Goal: Task Accomplishment & Management: Use online tool/utility

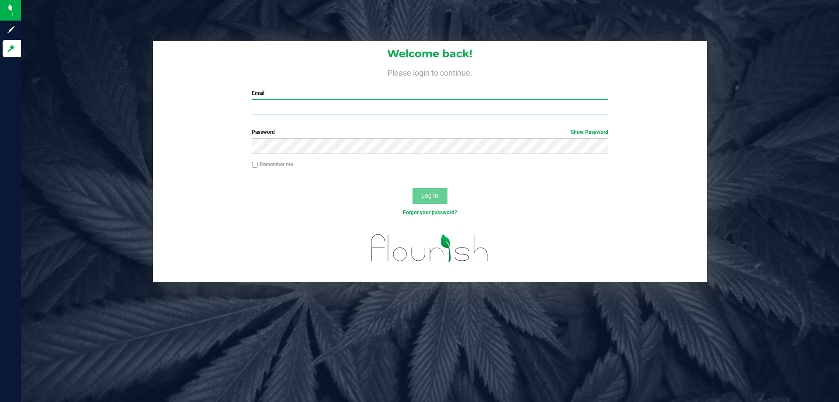
click at [306, 108] on input "Email" at bounding box center [430, 107] width 356 height 16
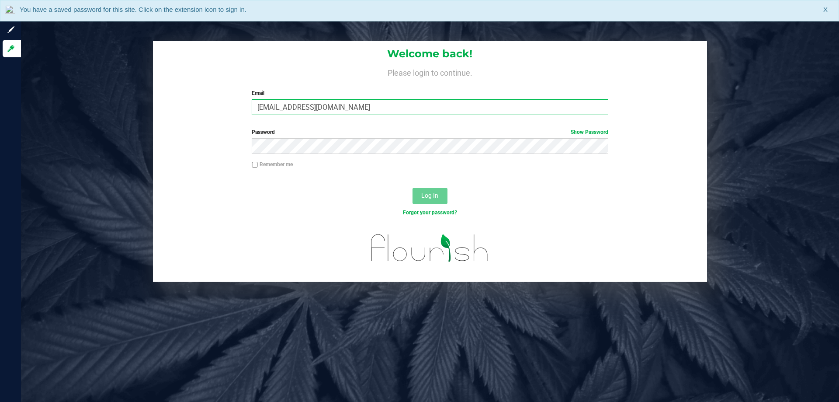
type input "[EMAIL_ADDRESS][DOMAIN_NAME]"
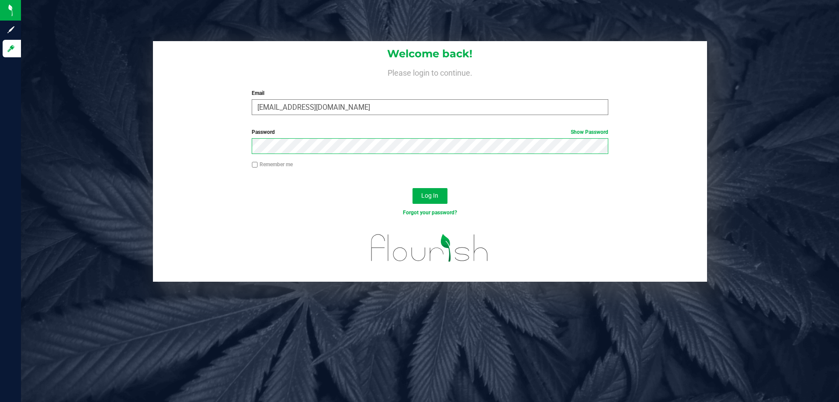
click at [413, 188] on button "Log In" at bounding box center [430, 196] width 35 height 16
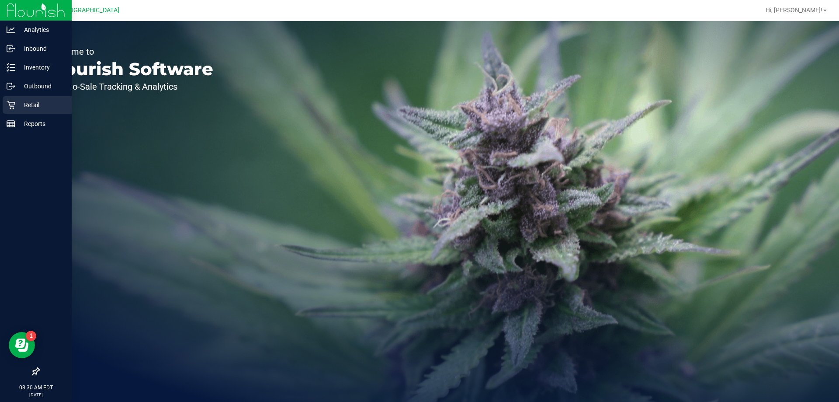
click at [19, 104] on p "Retail" at bounding box center [41, 105] width 52 height 10
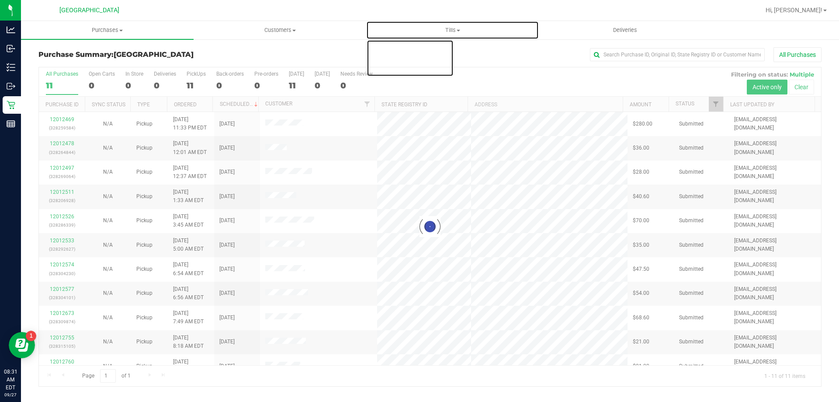
click at [458, 30] on span at bounding box center [458, 31] width 3 height 2
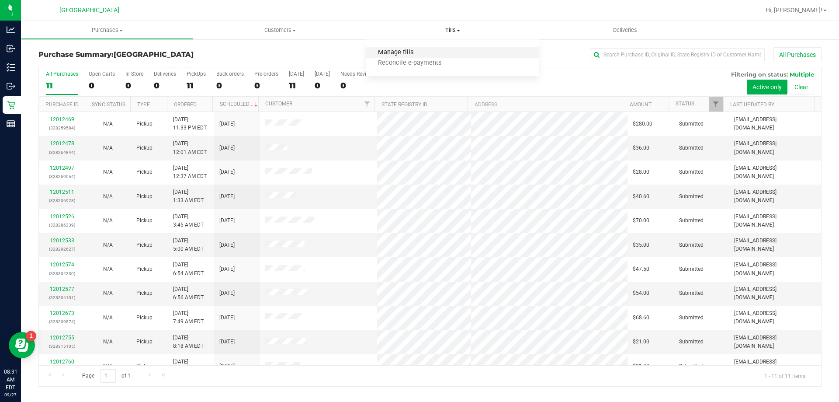
click at [400, 56] on span "Manage tills" at bounding box center [395, 52] width 59 height 7
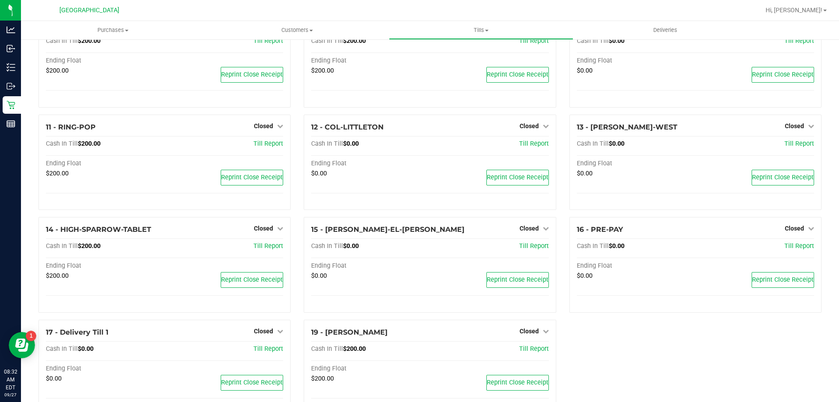
scroll to position [316, 0]
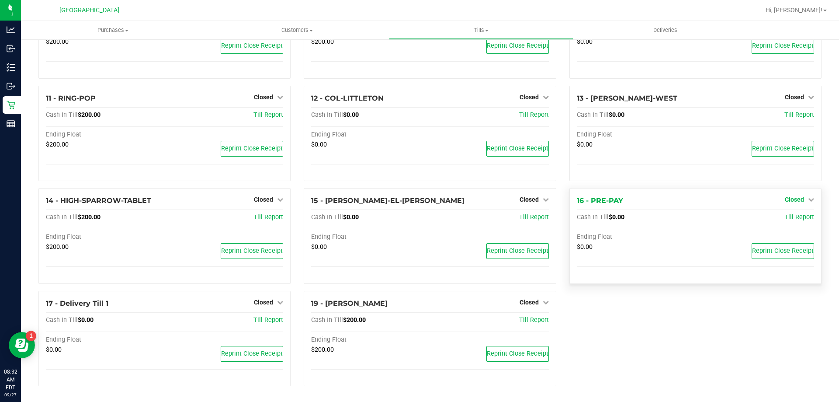
click at [785, 201] on span "Closed" at bounding box center [794, 199] width 19 height 7
click at [789, 221] on link "Open Till" at bounding box center [794, 217] width 23 height 7
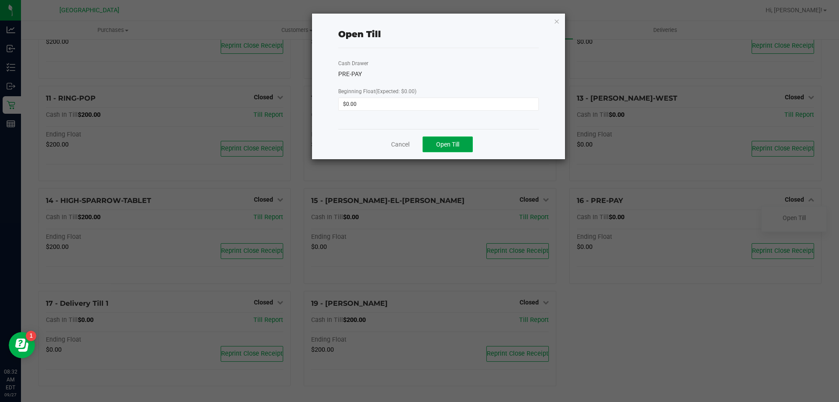
click at [458, 145] on span "Open Till" at bounding box center [447, 144] width 23 height 7
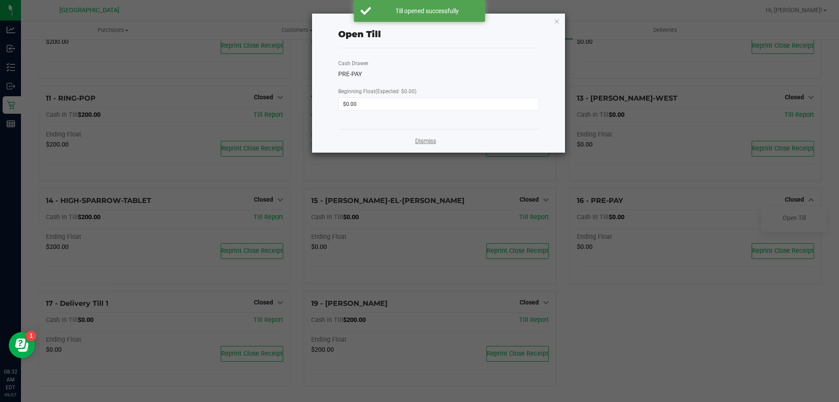
click at [419, 139] on link "Dismiss" at bounding box center [425, 140] width 21 height 9
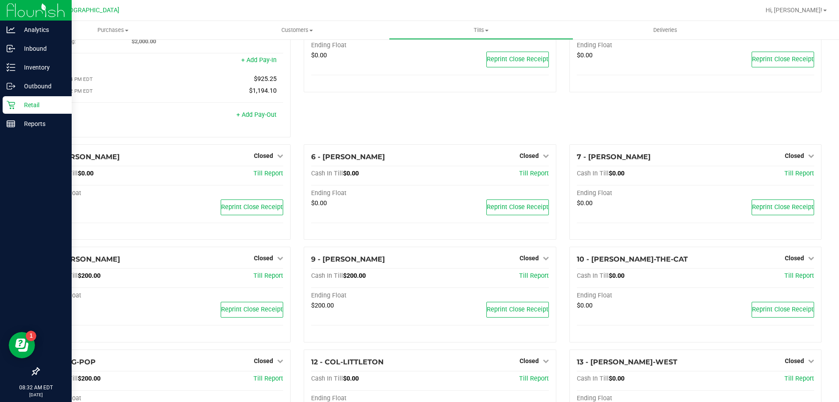
scroll to position [0, 0]
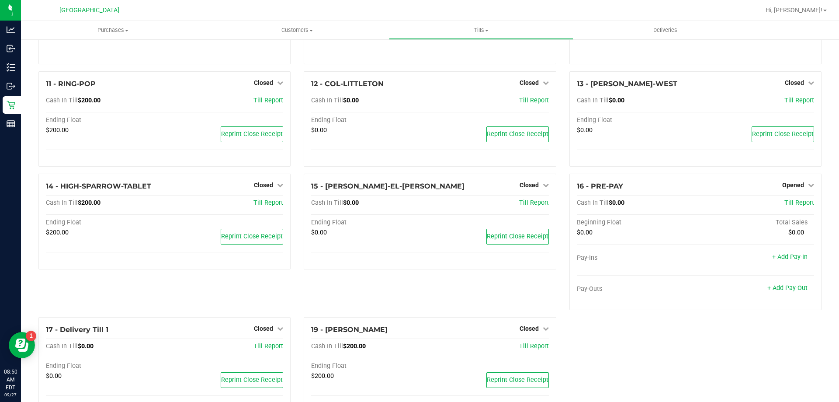
scroll to position [357, 0]
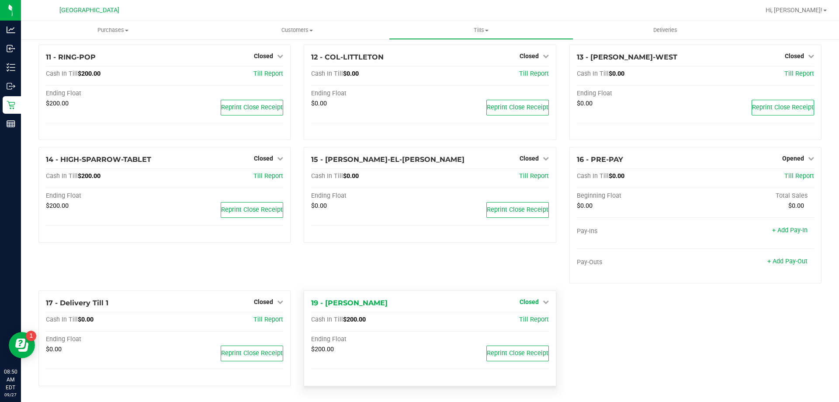
click at [527, 300] on span "Closed" at bounding box center [529, 301] width 19 height 7
click at [518, 318] on link "Open Till" at bounding box center [529, 319] width 23 height 7
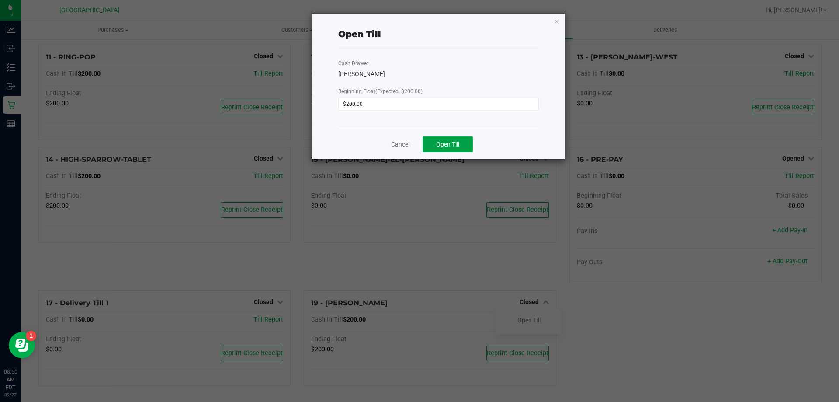
click at [458, 148] on span "Open Till" at bounding box center [447, 144] width 23 height 7
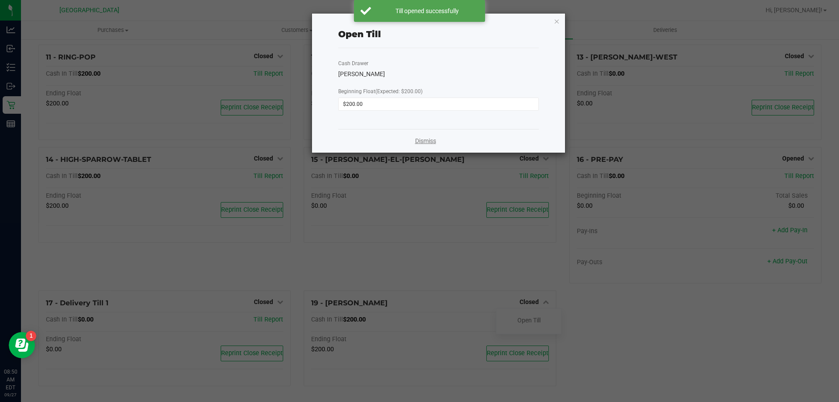
click at [421, 141] on link "Dismiss" at bounding box center [425, 140] width 21 height 9
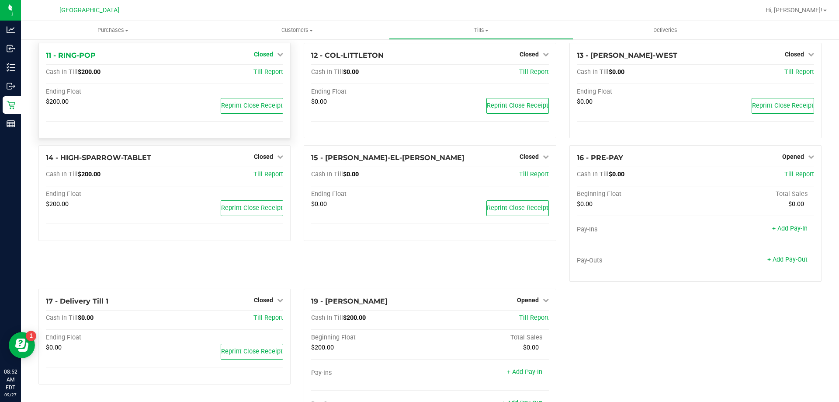
click at [265, 56] on span "Closed" at bounding box center [263, 54] width 19 height 7
click at [259, 73] on link "Open Till" at bounding box center [263, 72] width 23 height 7
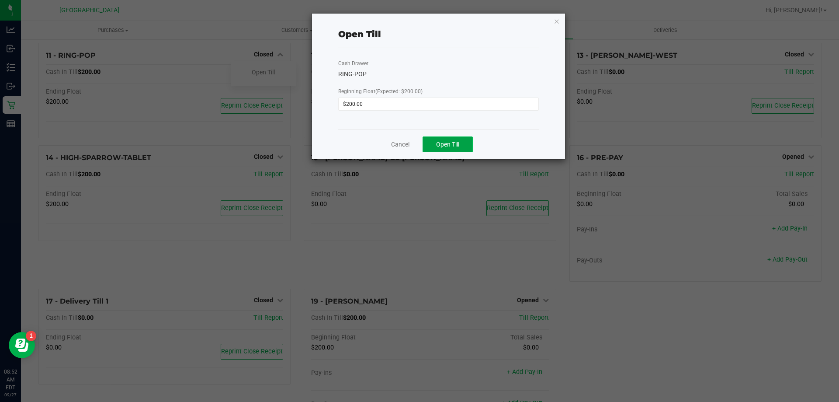
click at [446, 145] on span "Open Till" at bounding box center [447, 144] width 23 height 7
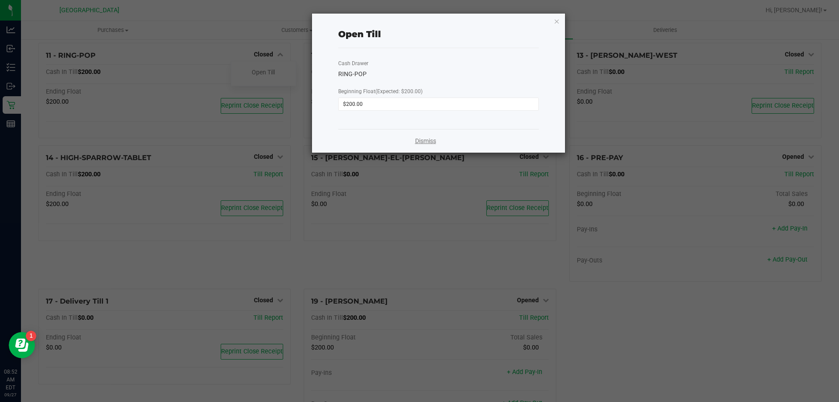
click at [426, 140] on link "Dismiss" at bounding box center [425, 140] width 21 height 9
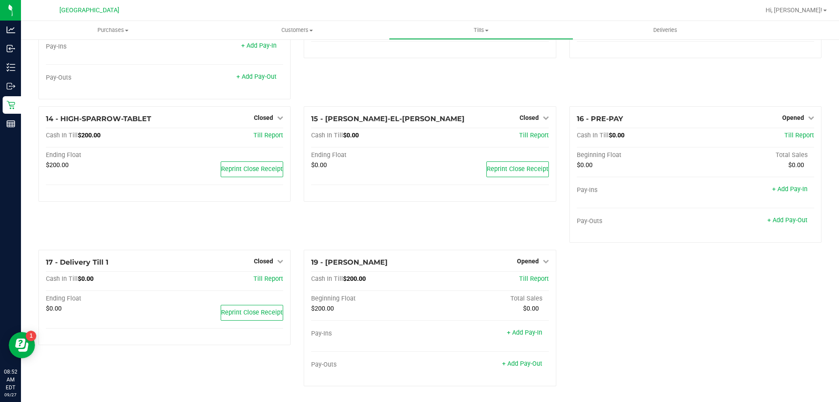
scroll to position [439, 0]
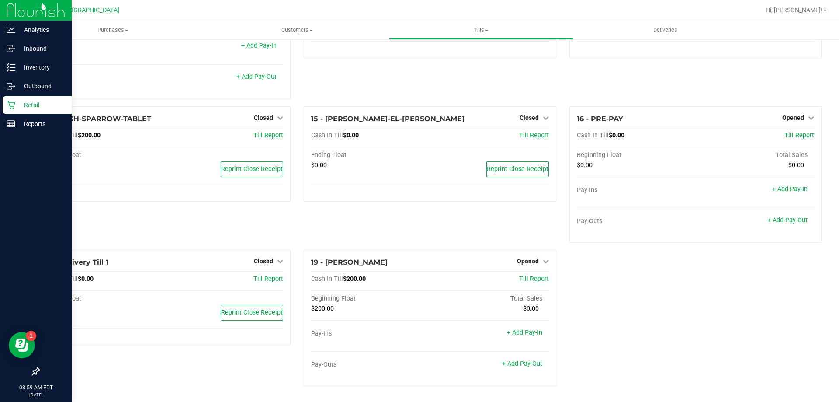
click at [10, 103] on icon at bounding box center [11, 105] width 9 height 9
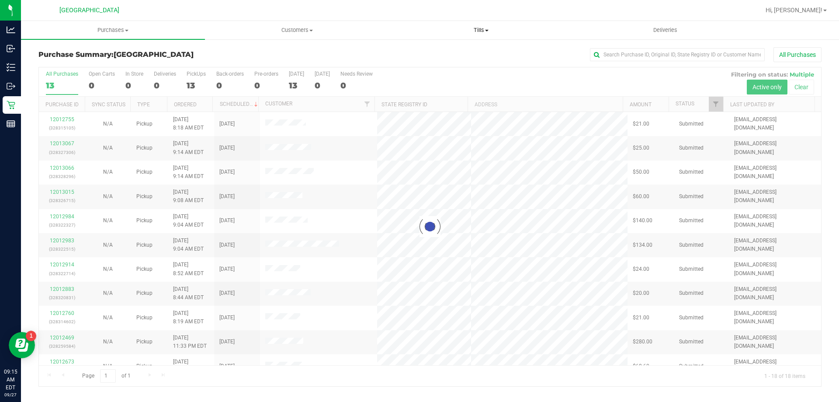
click at [489, 31] on span at bounding box center [486, 31] width 3 height 2
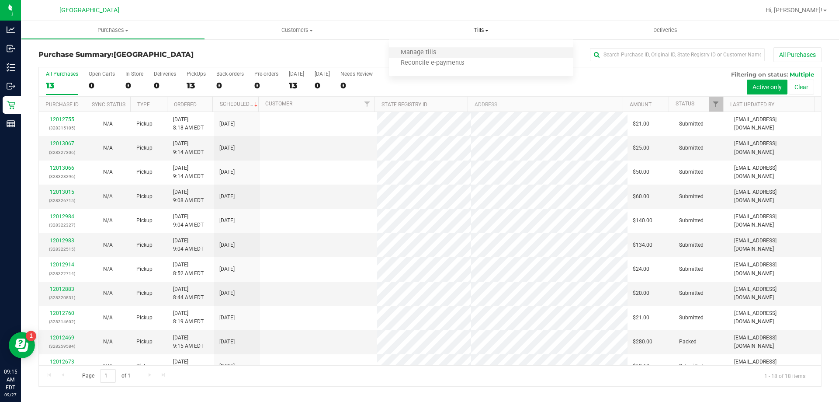
click at [451, 50] on li "Manage tills" at bounding box center [481, 53] width 184 height 10
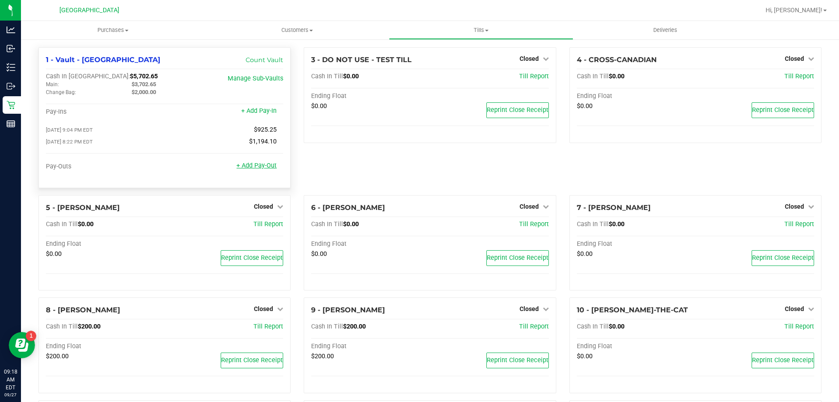
click at [251, 168] on link "+ Add Pay-Out" at bounding box center [256, 165] width 40 height 7
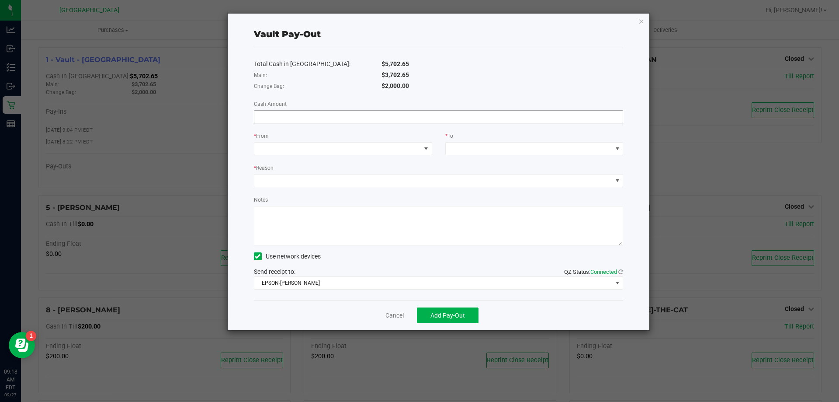
click at [316, 119] on input at bounding box center [438, 117] width 369 height 12
type input "$840.00"
click at [400, 149] on span at bounding box center [337, 148] width 167 height 12
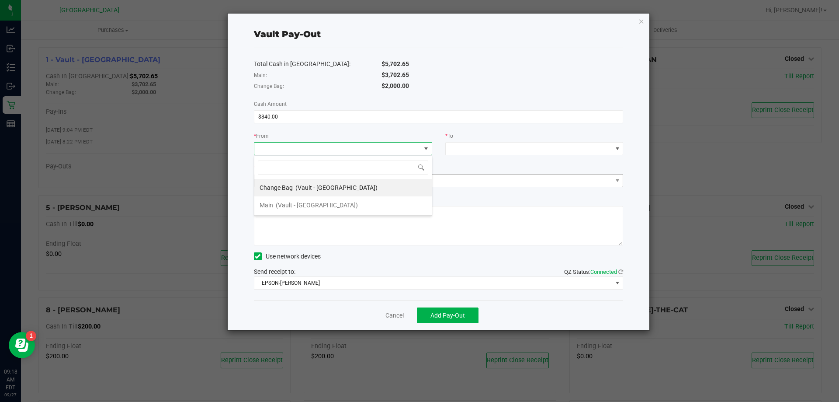
drag, startPoint x: 313, startPoint y: 188, endPoint x: 325, endPoint y: 184, distance: 12.6
click at [315, 187] on span "(Vault - Orange Park WC)" at bounding box center [336, 187] width 82 height 7
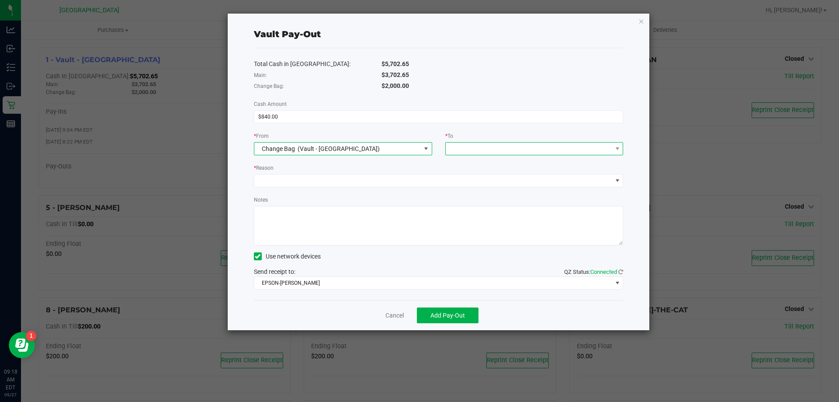
click at [486, 151] on span at bounding box center [529, 148] width 167 height 12
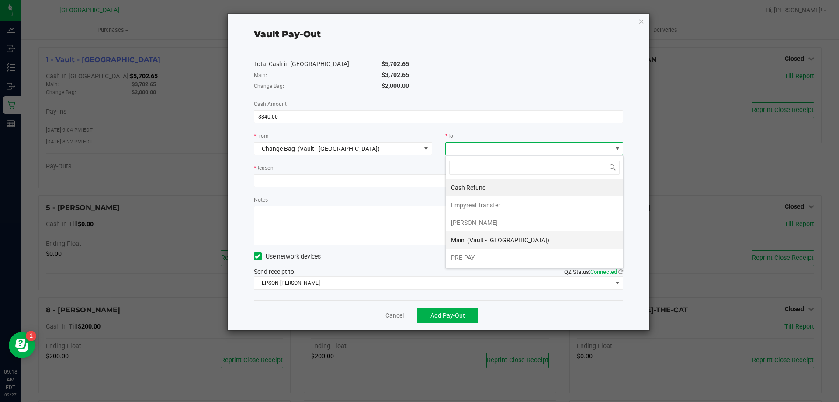
drag, startPoint x: 464, startPoint y: 239, endPoint x: 405, endPoint y: 217, distance: 62.8
click at [463, 237] on span "Main" at bounding box center [458, 239] width 14 height 7
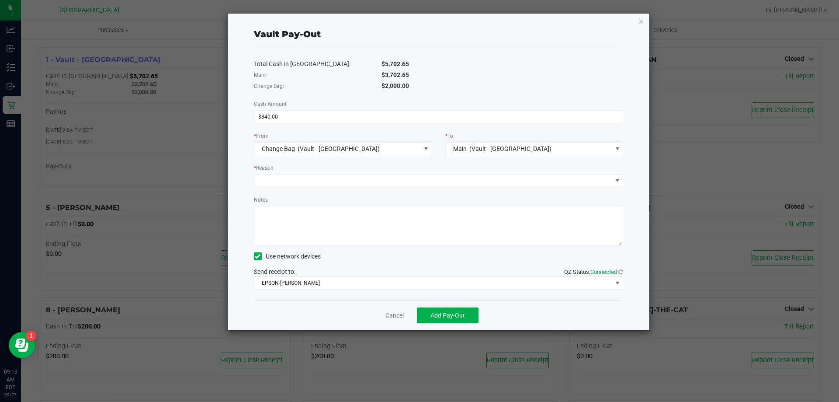
click at [361, 189] on div "Total Cash in Vault: $5,702.65 Main: $3,702.65 Change Bag: $2,000.00 Cash Amoun…" at bounding box center [439, 174] width 370 height 252
click at [361, 184] on span at bounding box center [433, 180] width 358 height 12
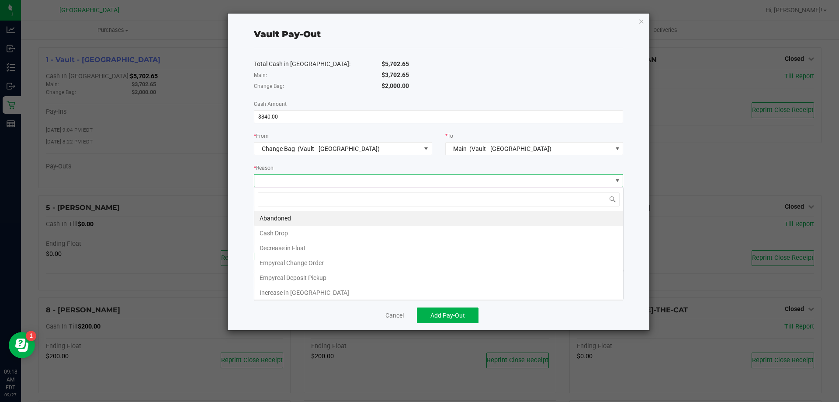
scroll to position [13, 369]
click at [296, 260] on li "Empyreal Change Order" at bounding box center [438, 262] width 369 height 15
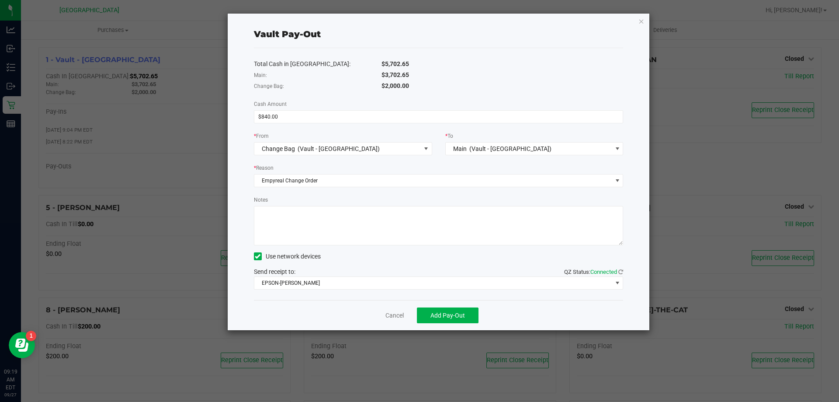
click at [298, 232] on textarea "Notes" at bounding box center [439, 225] width 370 height 39
click at [407, 216] on textarea "Notes" at bounding box center [439, 225] width 370 height 39
click at [321, 215] on textarea "Notes" at bounding box center [439, 225] width 370 height 39
click at [427, 210] on textarea "Notes" at bounding box center [439, 225] width 370 height 39
click at [345, 282] on span "EPSON-AUDREY-KITCHING" at bounding box center [433, 283] width 358 height 12
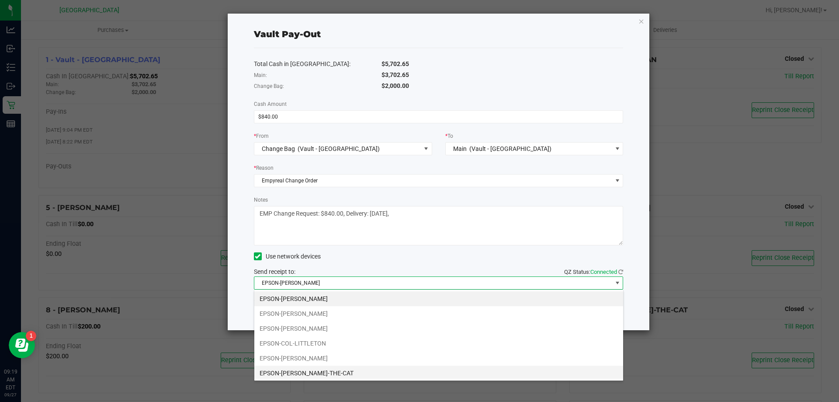
click at [312, 366] on li "EPSON-CONRAD-THE-CAT" at bounding box center [438, 372] width 369 height 15
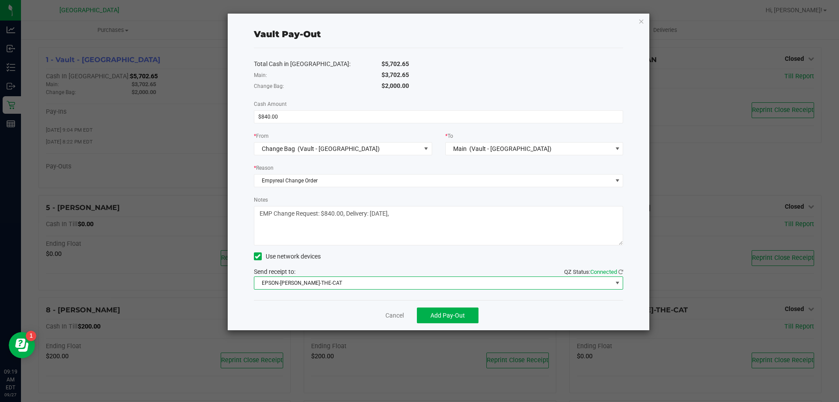
drag, startPoint x: 426, startPoint y: 194, endPoint x: 423, endPoint y: 205, distance: 10.8
click at [426, 198] on div "Total Cash in Vault: $5,702.65 Main: $3,702.65 Change Bag: $2,000.00 Cash Amoun…" at bounding box center [439, 174] width 370 height 252
click at [413, 216] on textarea "Notes" at bounding box center [439, 225] width 370 height 39
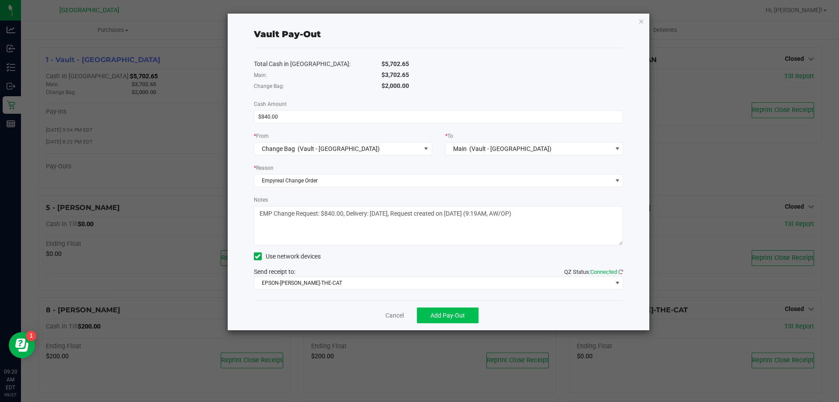
type textarea "EMP Change Request: $840.00, Delivery: 9/30/2025, Request created on 09/27/2025…"
click at [443, 314] on span "Add Pay-Out" at bounding box center [448, 315] width 35 height 7
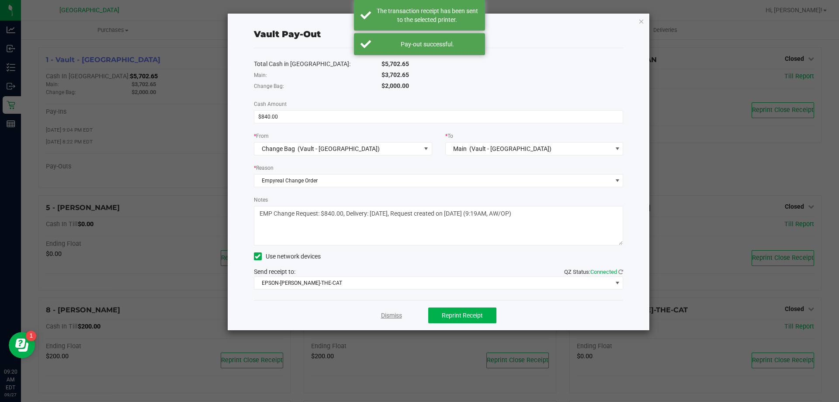
click at [392, 316] on link "Dismiss" at bounding box center [391, 315] width 21 height 9
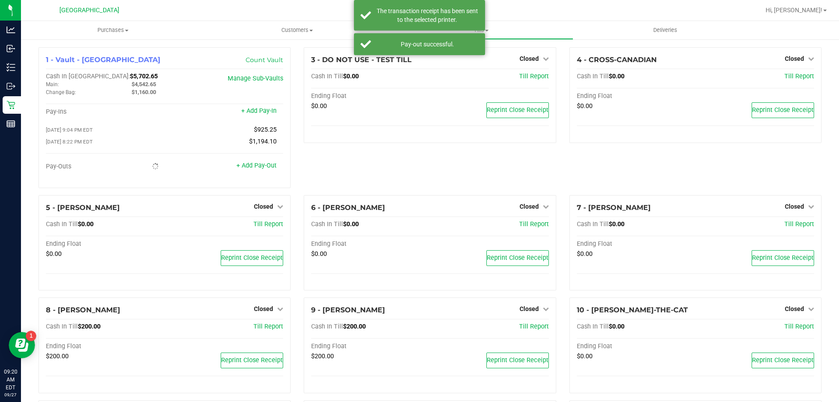
click at [385, 179] on div "3 - DO NOT USE - TEST TILL Closed Open Till Cash In Till $0.00 Till Report Endi…" at bounding box center [429, 121] width 265 height 148
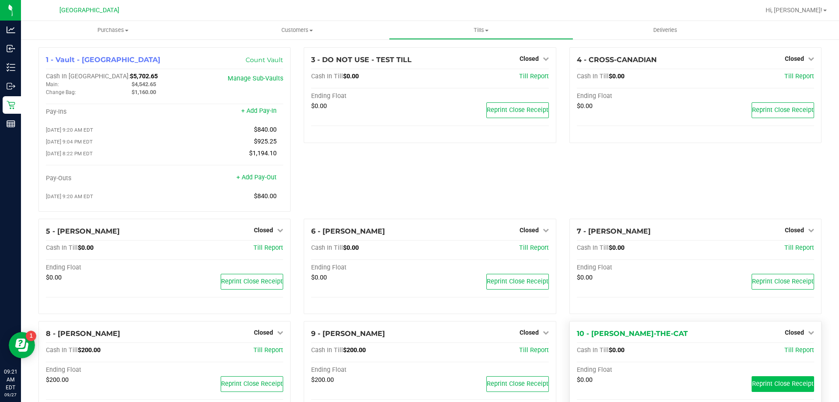
click at [795, 392] on button "Reprint Close Receipt" at bounding box center [783, 384] width 63 height 16
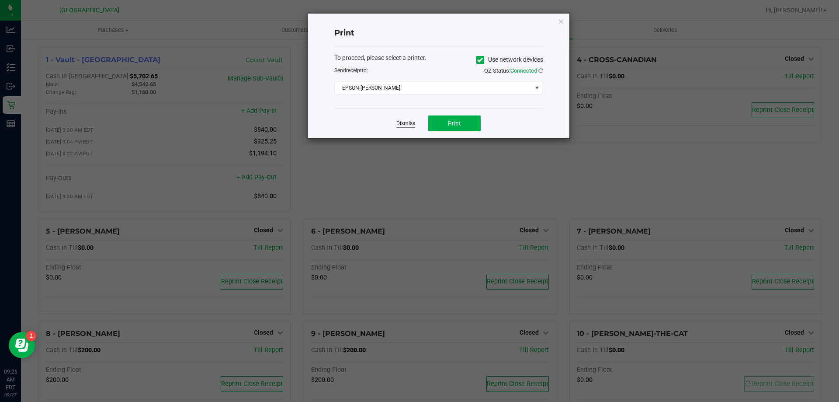
click at [400, 123] on link "Dismiss" at bounding box center [405, 123] width 19 height 7
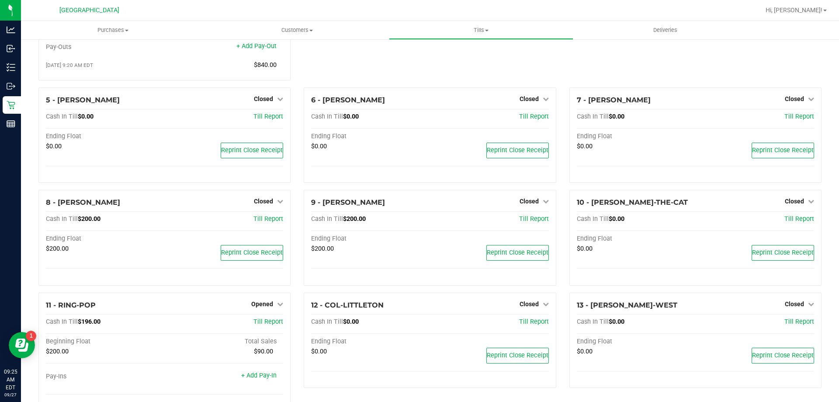
scroll to position [0, 0]
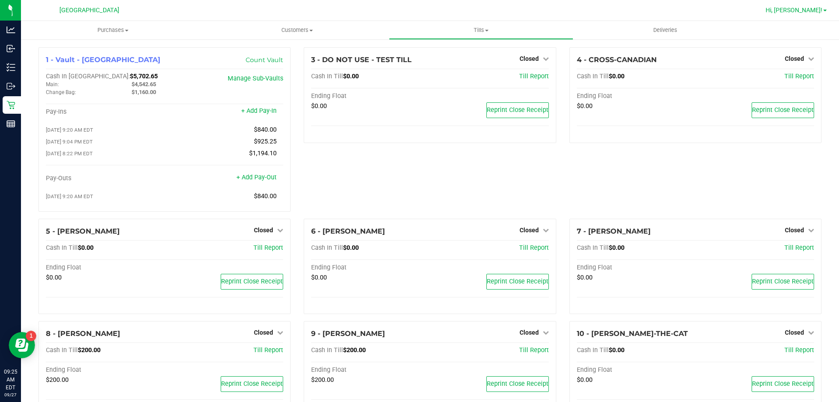
click at [816, 8] on span "Hi, [PERSON_NAME]!" at bounding box center [794, 10] width 57 height 7
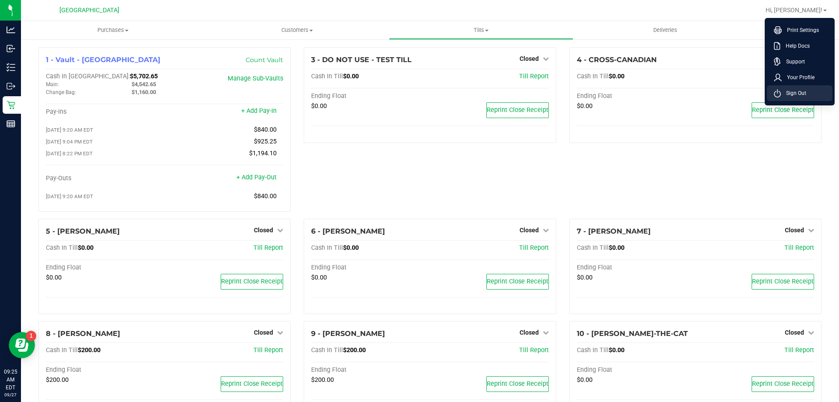
click at [803, 97] on li "Sign Out" at bounding box center [800, 93] width 66 height 16
